Goal: Find contact information: Find contact information

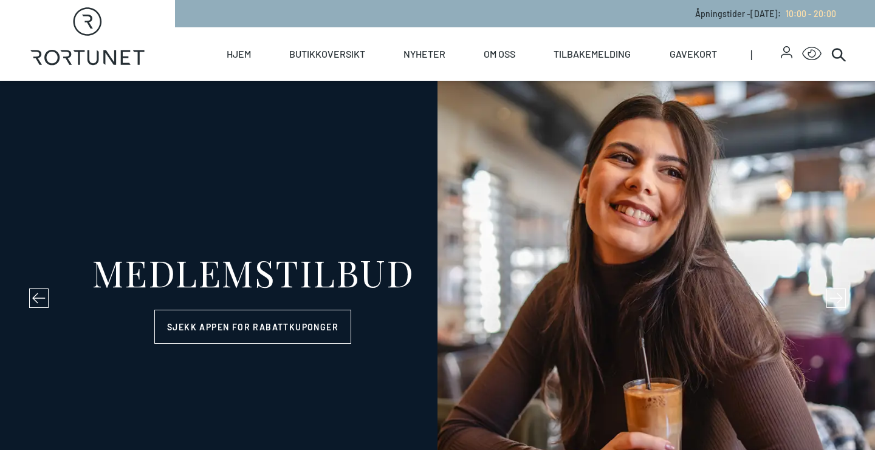
select select "NO"
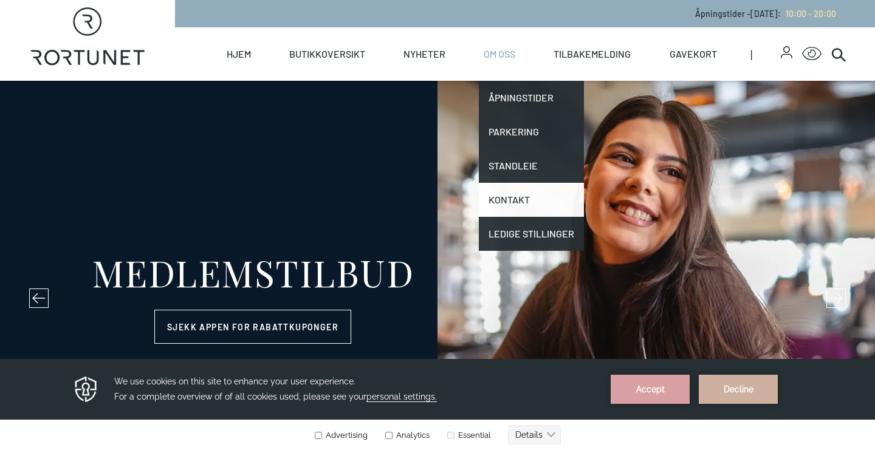
click at [511, 195] on link "Kontakt" at bounding box center [531, 200] width 105 height 34
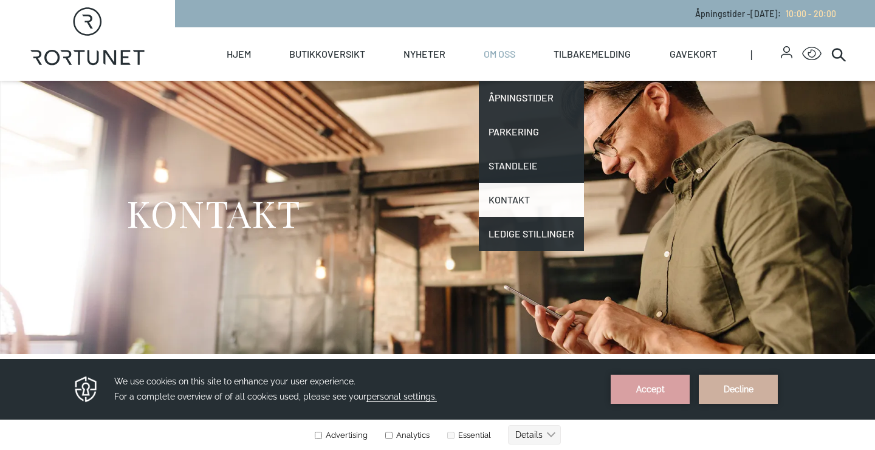
click at [511, 195] on link "Kontakt" at bounding box center [531, 200] width 105 height 34
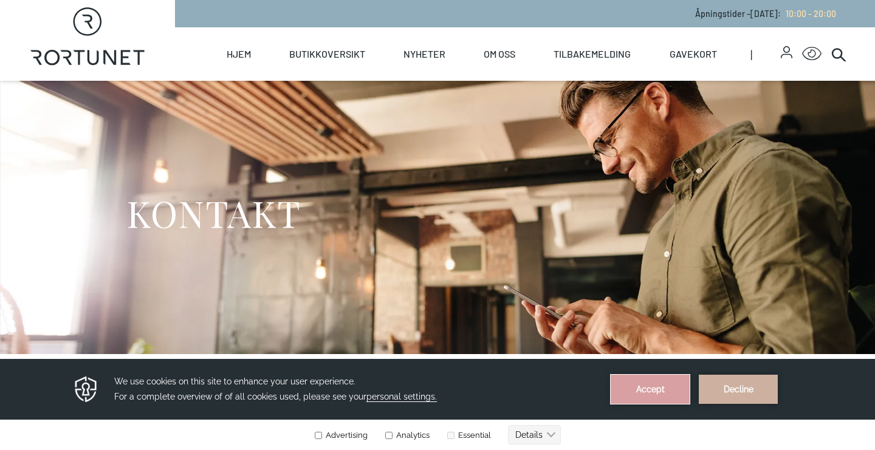
click at [657, 385] on button "Accept" at bounding box center [650, 389] width 79 height 29
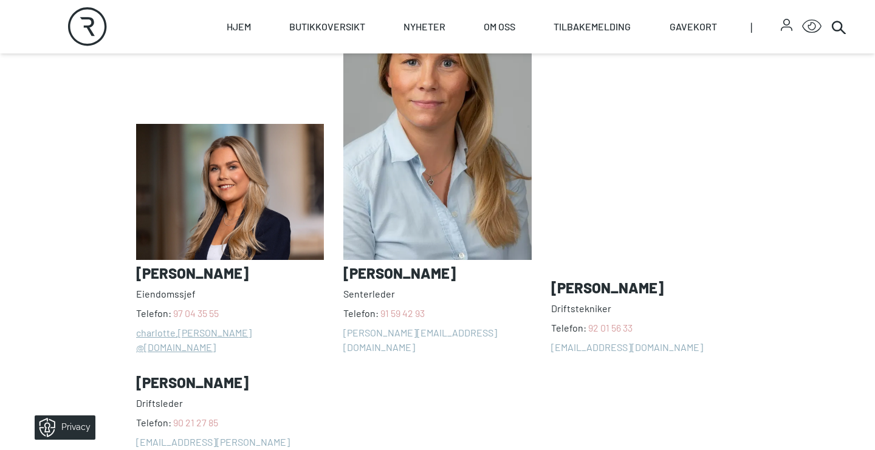
scroll to position [990, 0]
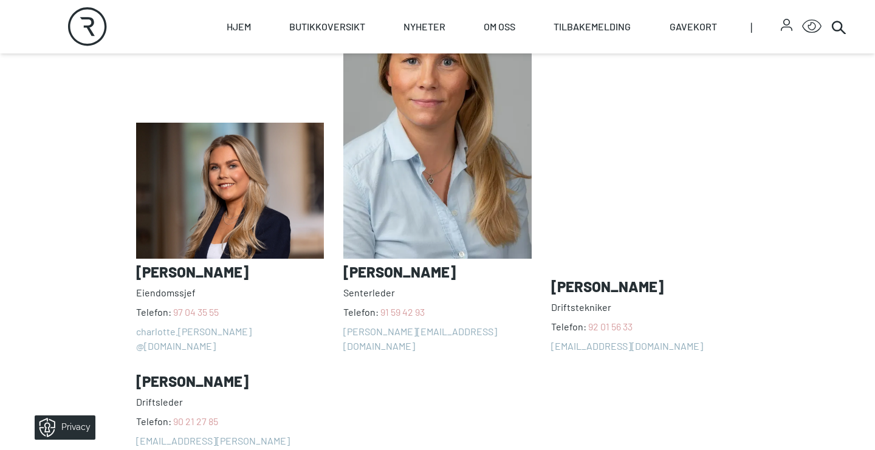
drag, startPoint x: 304, startPoint y: 256, endPoint x: 90, endPoint y: 255, distance: 214.5
click at [90, 255] on section "Våre ansatte [PERSON_NAME] Telefon: [PHONE_NUMBER] charlotte.[PERSON_NAME] @[DO…" at bounding box center [437, 196] width 875 height 601
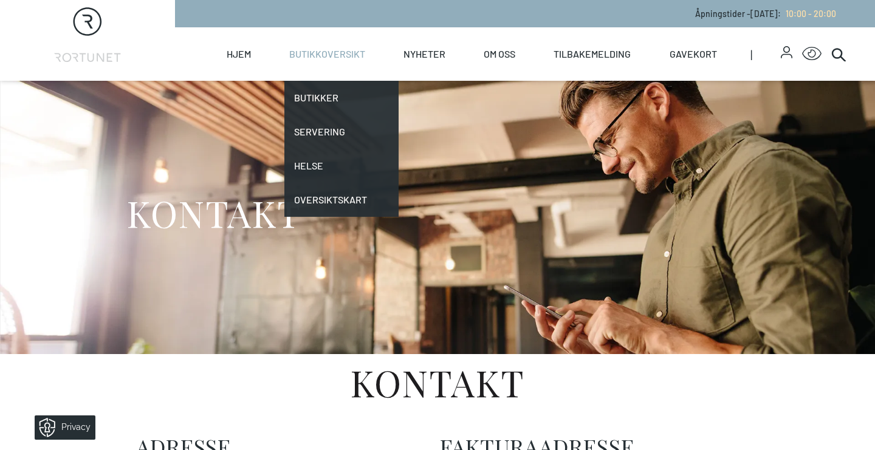
scroll to position [0, 0]
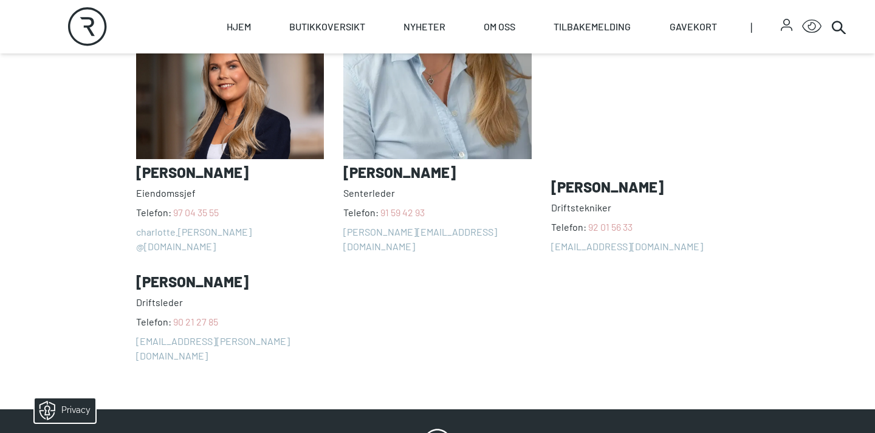
click at [513, 309] on div "Charlotte Søgaard Nilsen Eiendomssjef Telefon: 97 04 35 55 charlotte.nilsen @sc…" at bounding box center [437, 120] width 603 height 487
click at [524, 290] on div "Charlotte Søgaard Nilsen Eiendomssjef Telefon: 97 04 35 55 charlotte.nilsen @sc…" at bounding box center [437, 120] width 603 height 487
click at [35, 172] on section "Våre ansatte [PERSON_NAME] Telefon: [PHONE_NUMBER] charlotte.[PERSON_NAME] @[DO…" at bounding box center [437, 96] width 875 height 601
click at [89, 95] on section "Våre ansatte [PERSON_NAME] Telefon: [PHONE_NUMBER] charlotte.[PERSON_NAME] @[DO…" at bounding box center [437, 96] width 875 height 601
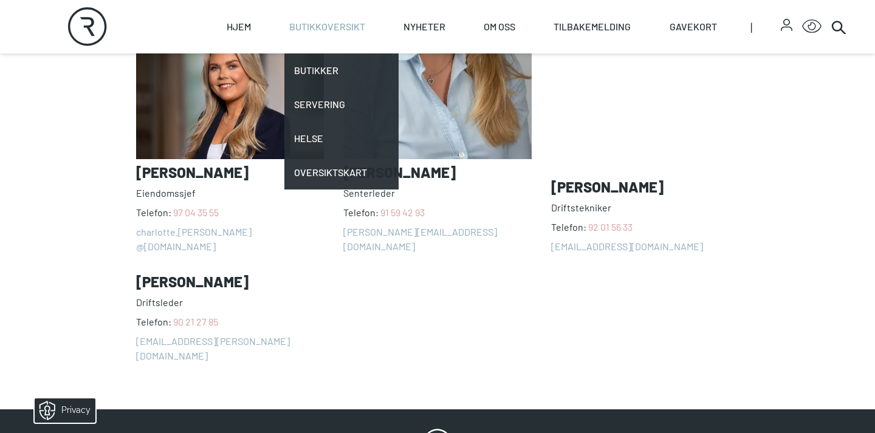
click at [337, 21] on link "Butikkoversikt" at bounding box center [327, 26] width 76 height 53
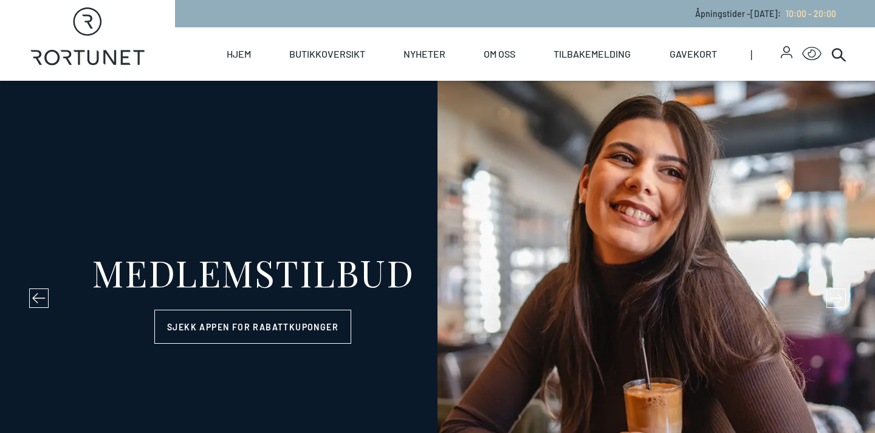
select select "NO"
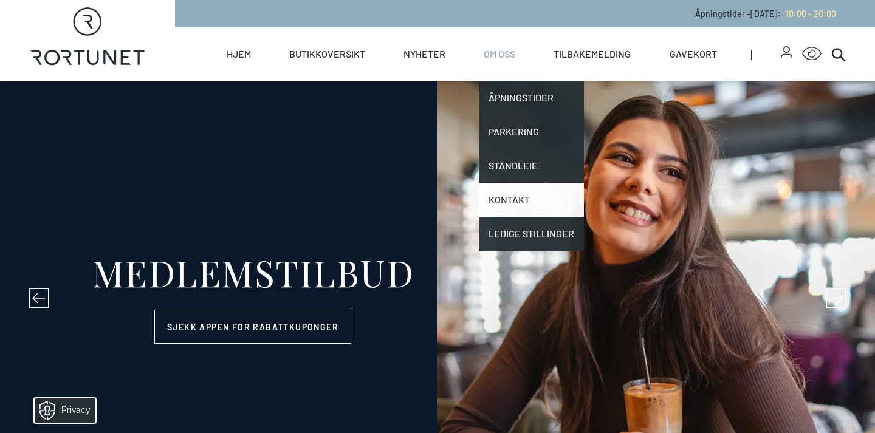
click at [507, 208] on link "Kontakt" at bounding box center [531, 200] width 105 height 34
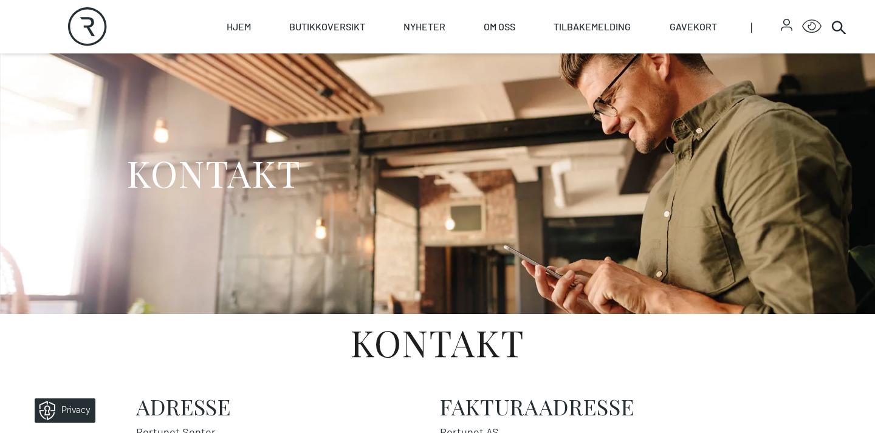
scroll to position [36, 0]
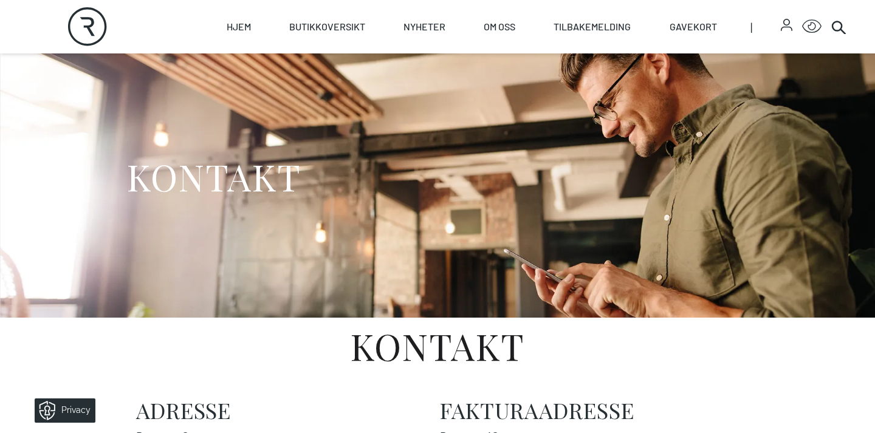
select select "NO"
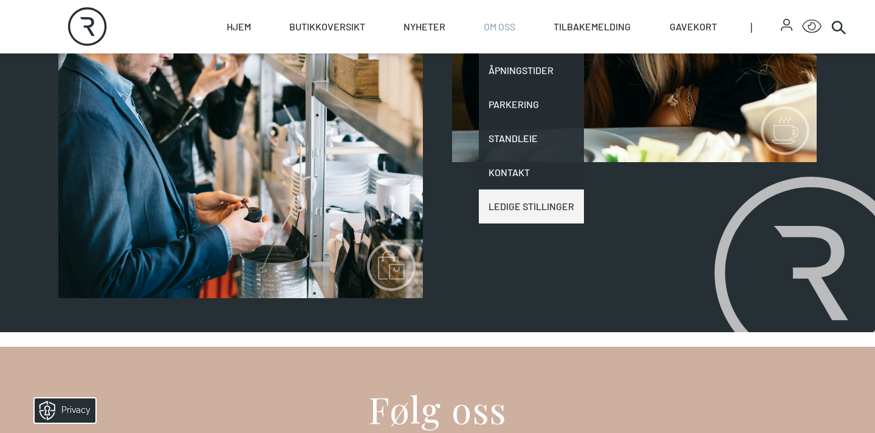
scroll to position [1500, 0]
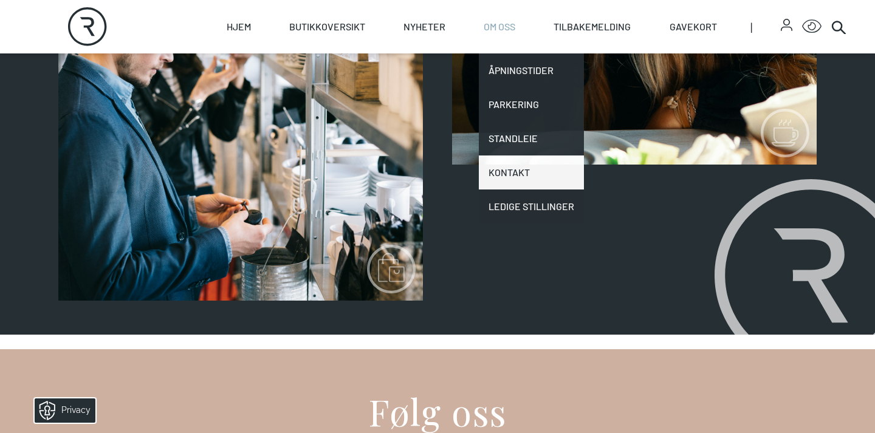
click at [516, 159] on link "Kontakt" at bounding box center [531, 173] width 105 height 34
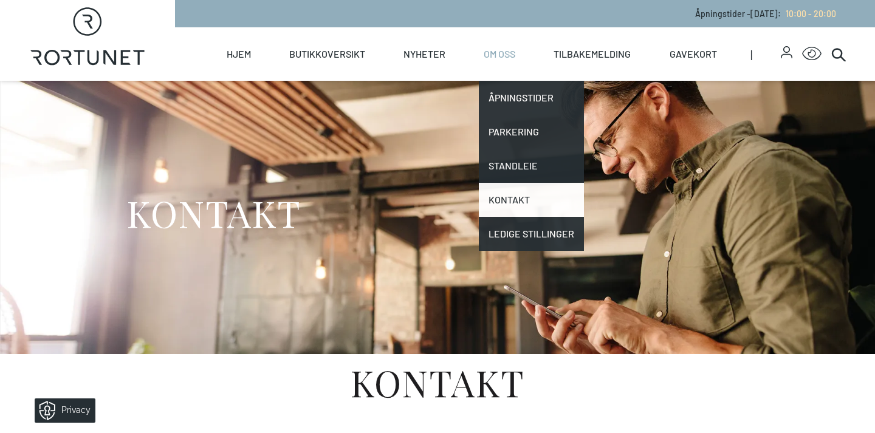
click at [513, 190] on link "Kontakt" at bounding box center [531, 200] width 105 height 34
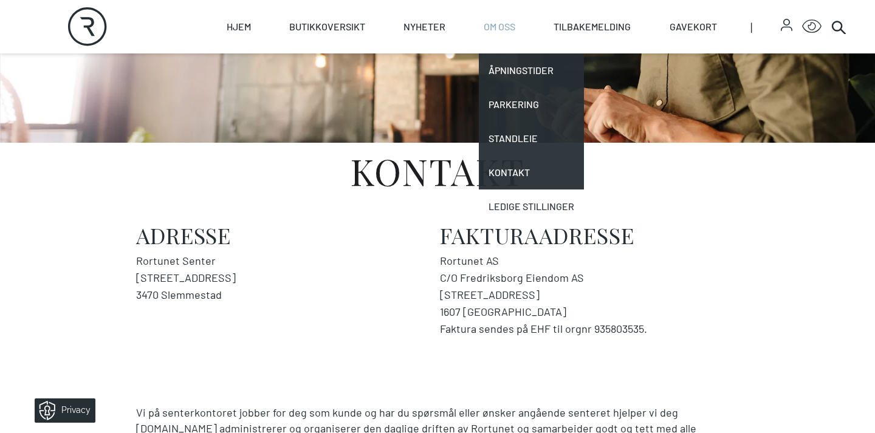
scroll to position [212, 0]
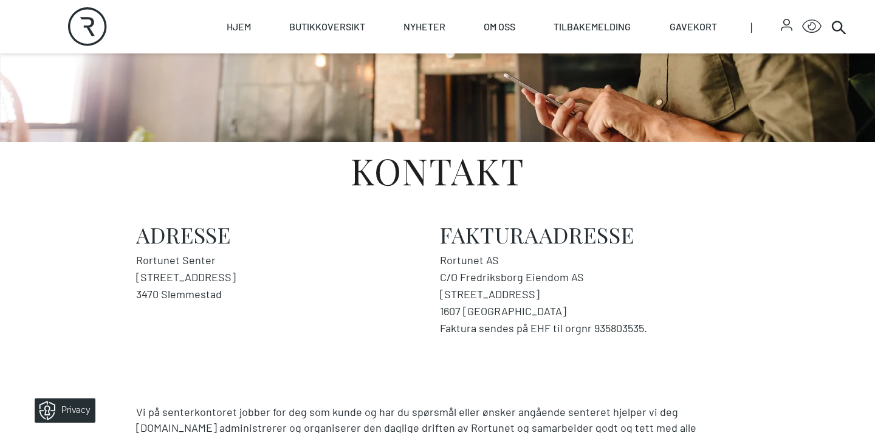
click at [732, 273] on address "Rortunet AS C/O Fredriksborg Eiendom AS Storgata 5 1607 FREDRIKSTAD Faktura sen…" at bounding box center [589, 294] width 299 height 85
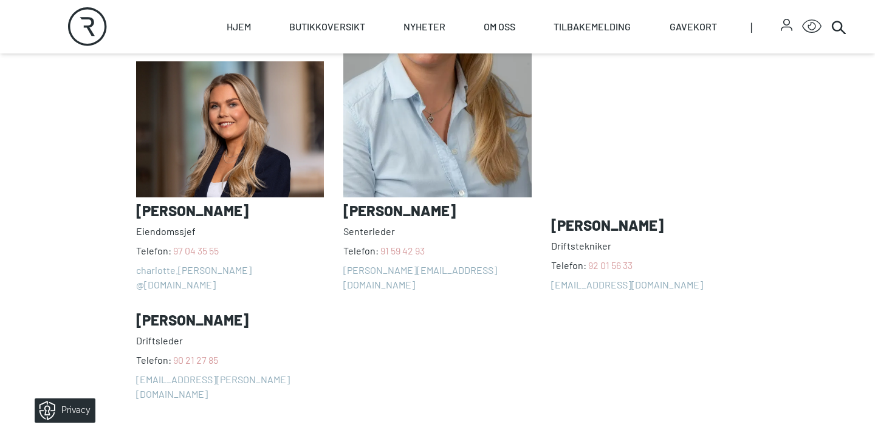
scroll to position [1053, 0]
